Goal: Transaction & Acquisition: Obtain resource

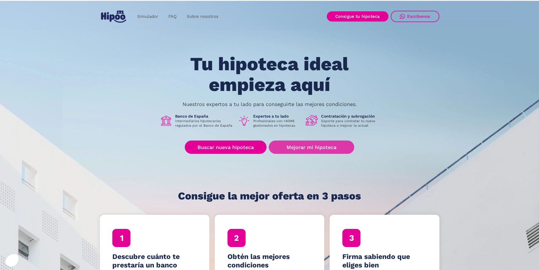
click at [301, 147] on link "Mejorar mi hipoteca" at bounding box center [311, 146] width 85 height 13
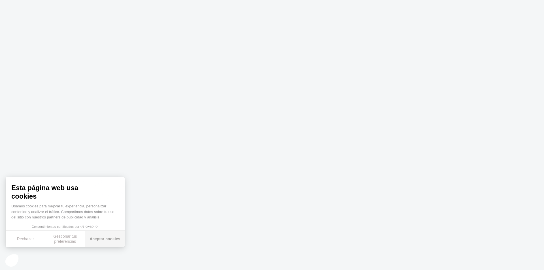
click at [104, 242] on button "Aceptar cookies" at bounding box center [105, 239] width 40 height 17
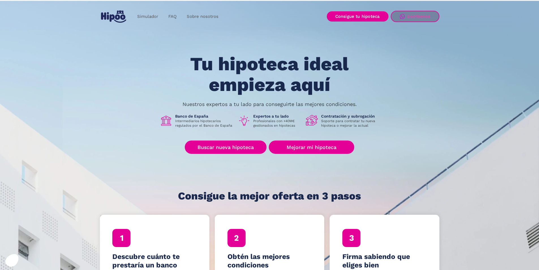
click at [425, 13] on link "Escríbenos" at bounding box center [415, 16] width 49 height 11
